Goal: Find specific page/section: Find specific page/section

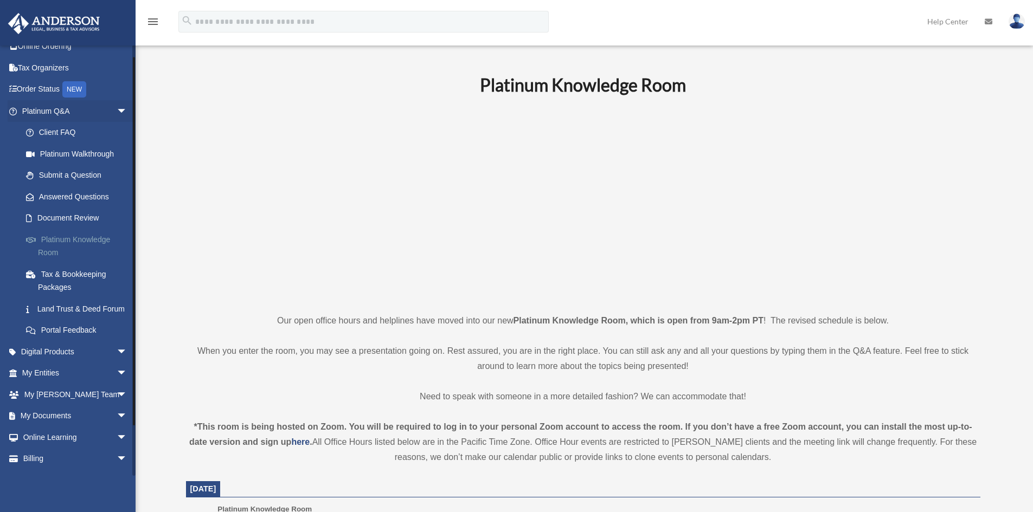
scroll to position [65, 0]
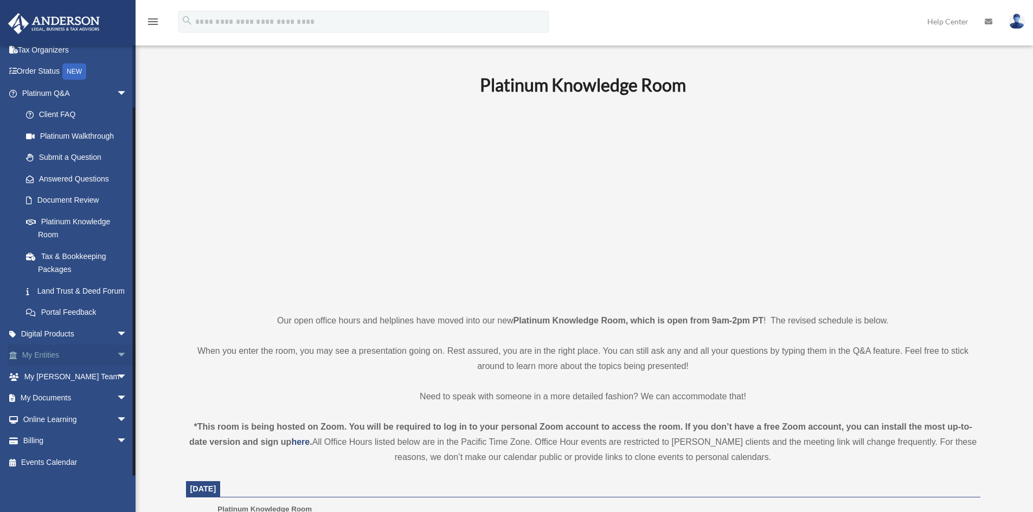
click at [117, 354] on span "arrow_drop_down" at bounding box center [128, 356] width 22 height 22
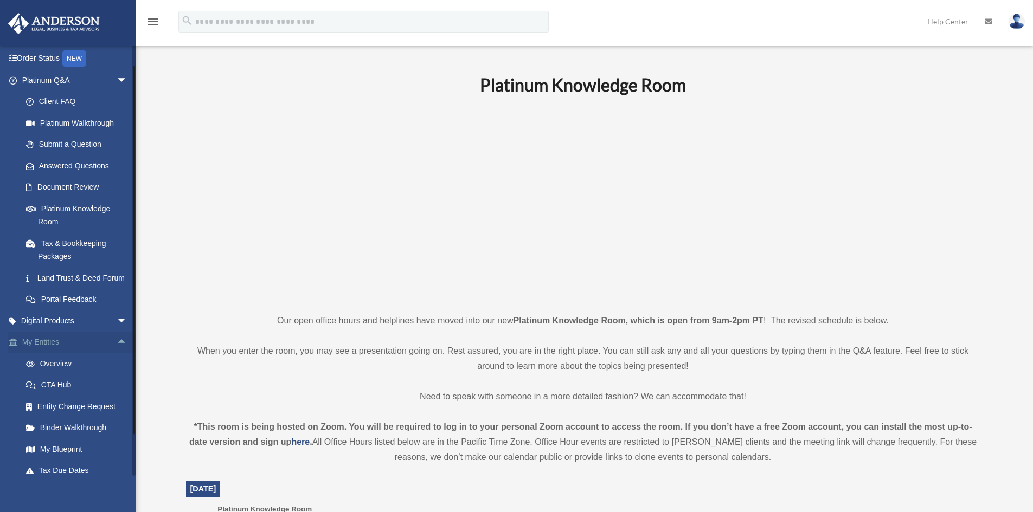
scroll to position [173, 0]
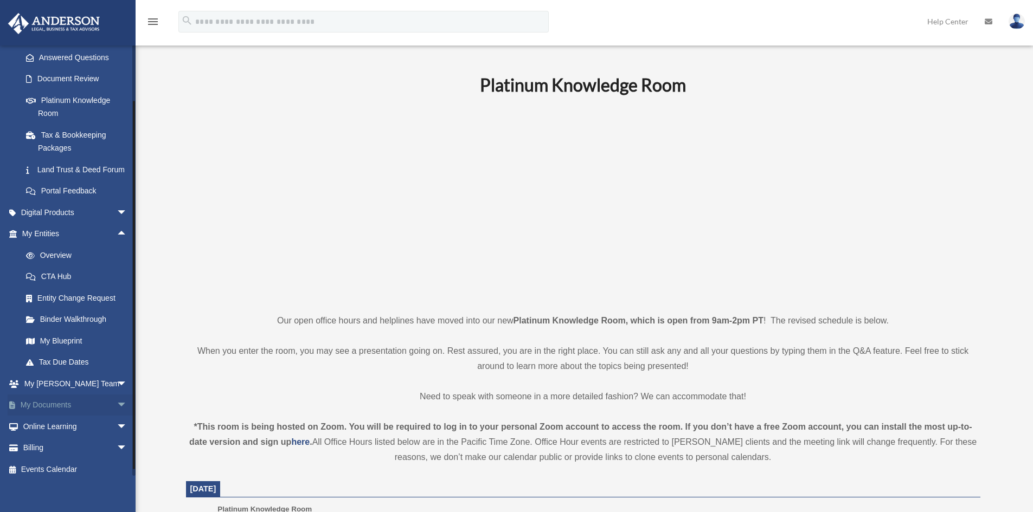
click at [117, 416] on span "arrow_drop_down" at bounding box center [128, 406] width 22 height 22
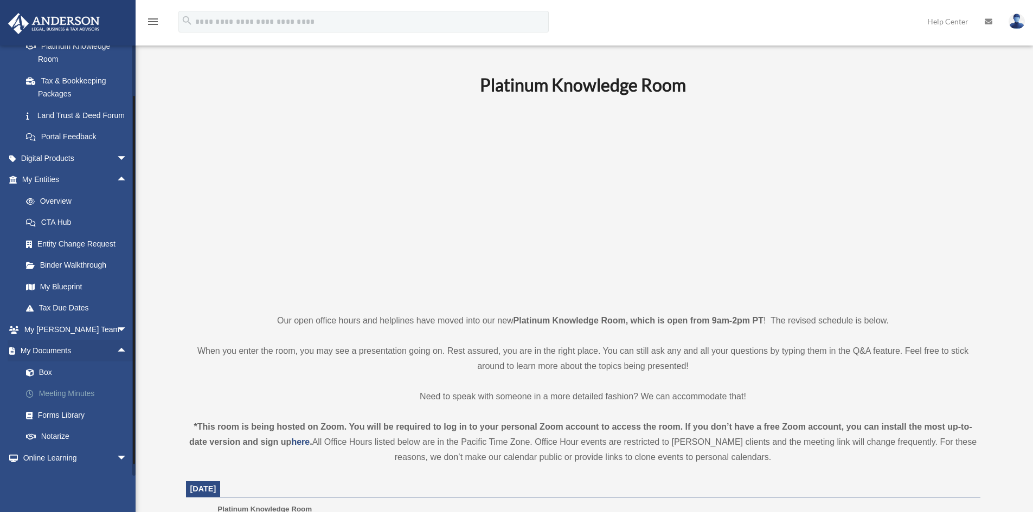
click at [78, 405] on link "Meeting Minutes" at bounding box center [79, 394] width 128 height 22
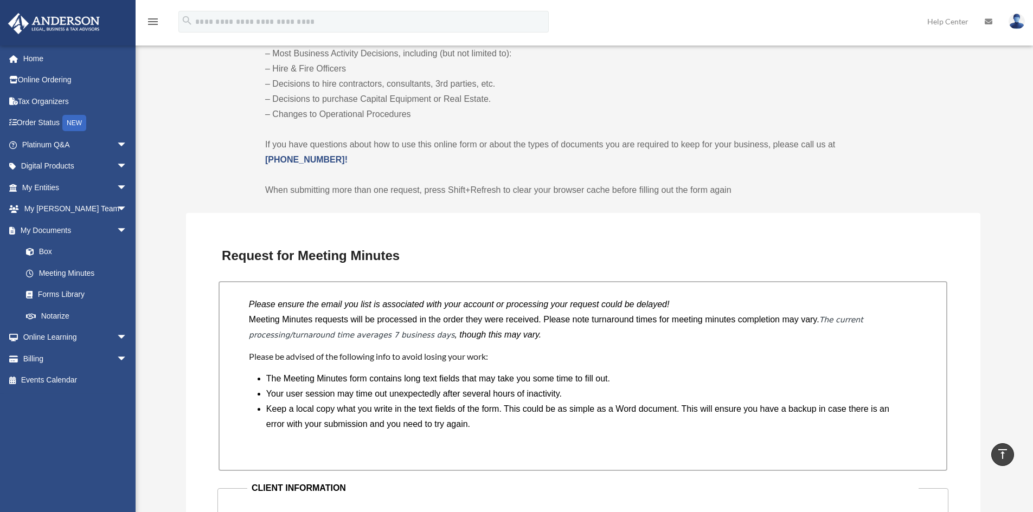
scroll to position [867, 0]
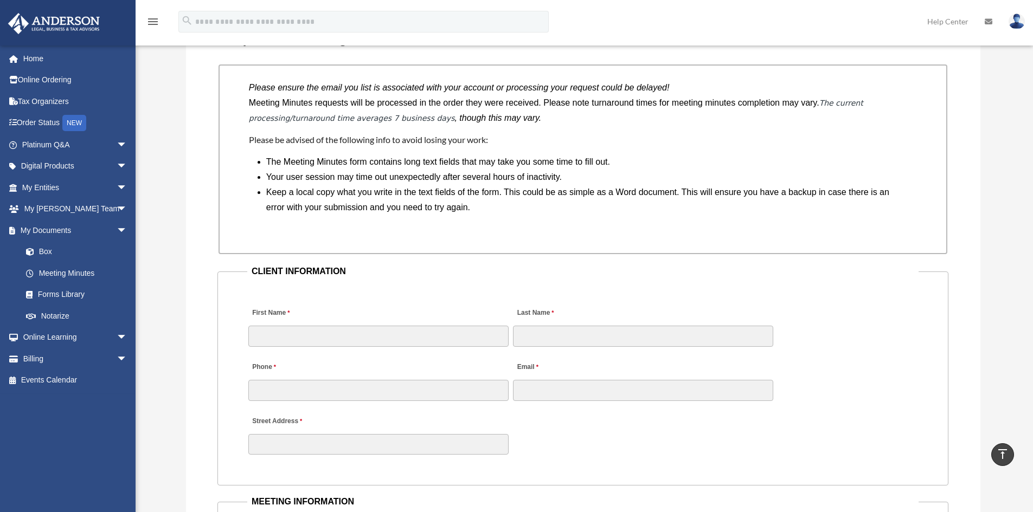
click at [163, 123] on div "Meeting Minutes Form [PERSON_NAME][EMAIL_ADDRESS][DOMAIN_NAME] Sign Out [PERSON…" at bounding box center [516, 478] width 1033 height 2608
click at [164, 111] on div "Meeting Minutes Form [PERSON_NAME][EMAIL_ADDRESS][DOMAIN_NAME] Sign Out [PERSON…" at bounding box center [516, 478] width 1033 height 2608
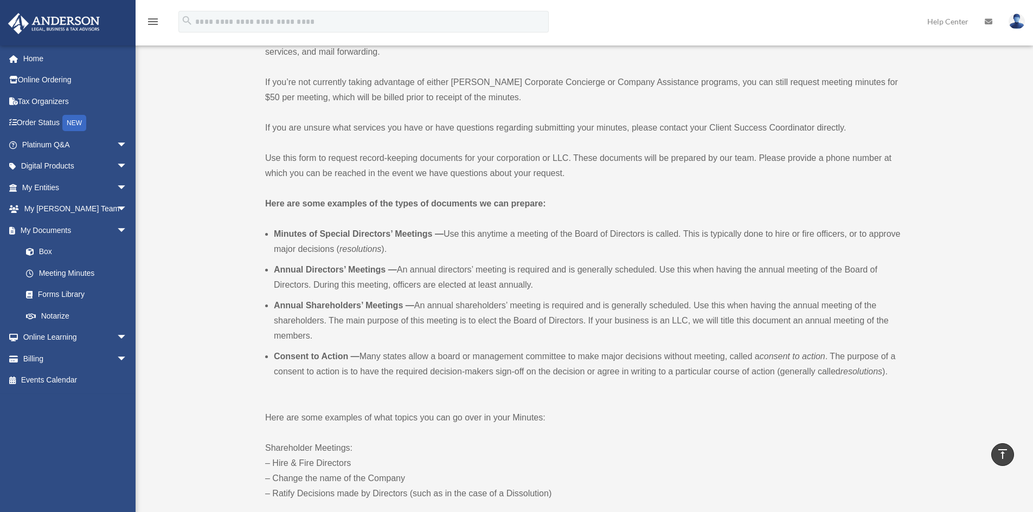
scroll to position [0, 0]
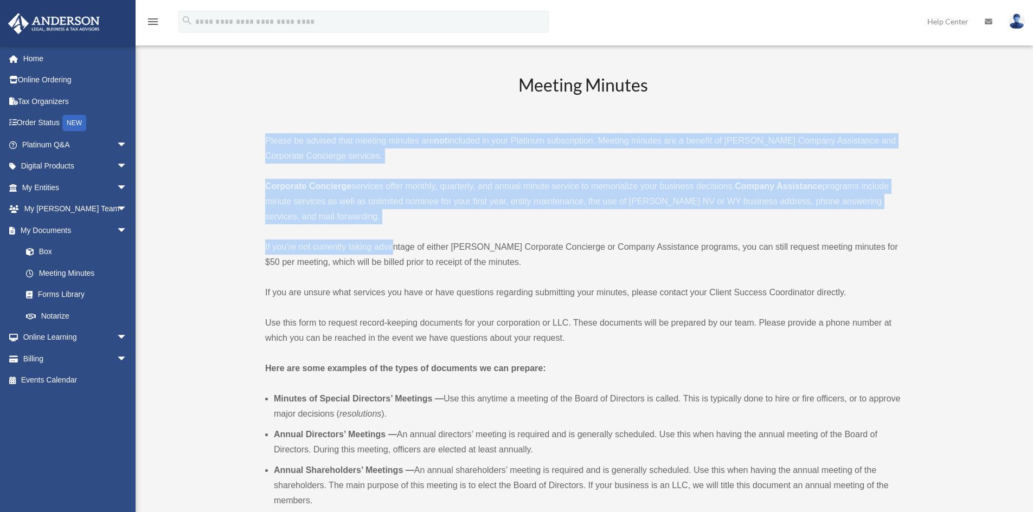
drag, startPoint x: 391, startPoint y: 232, endPoint x: 250, endPoint y: 141, distance: 168.3
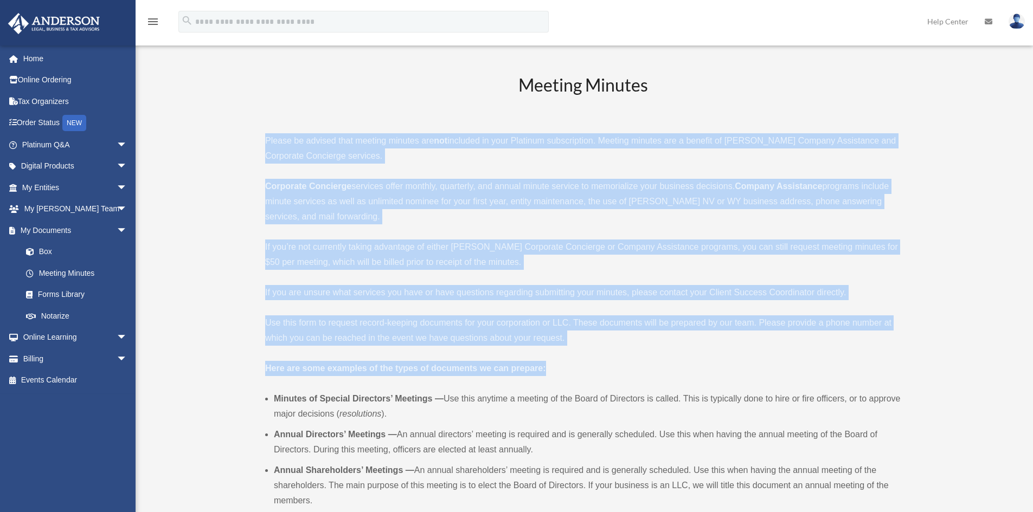
drag, startPoint x: 256, startPoint y: 133, endPoint x: 755, endPoint y: 371, distance: 552.4
click at [755, 370] on p "Here are some examples of the types of documents we can prepare:" at bounding box center [582, 368] width 635 height 15
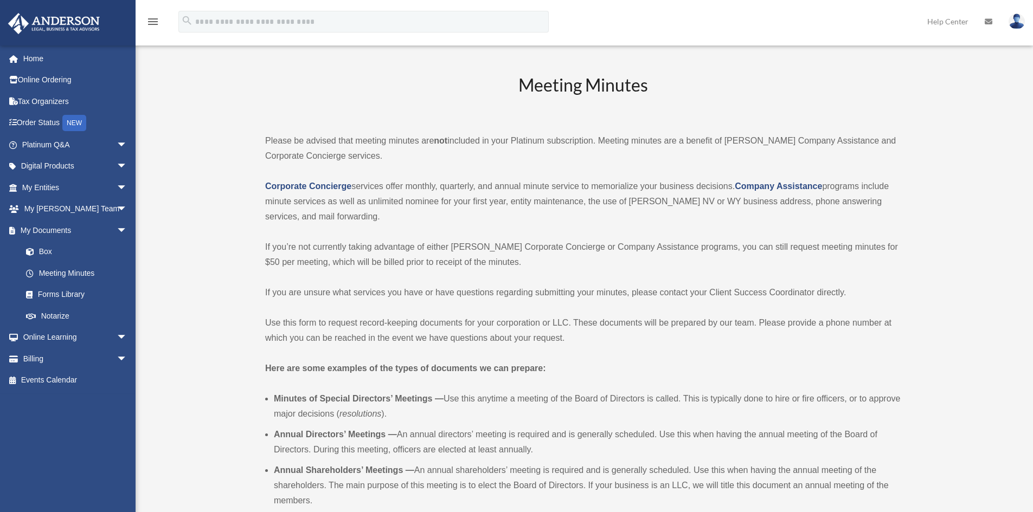
click at [82, 63] on link "Home" at bounding box center [76, 59] width 136 height 22
